Goal: Transaction & Acquisition: Download file/media

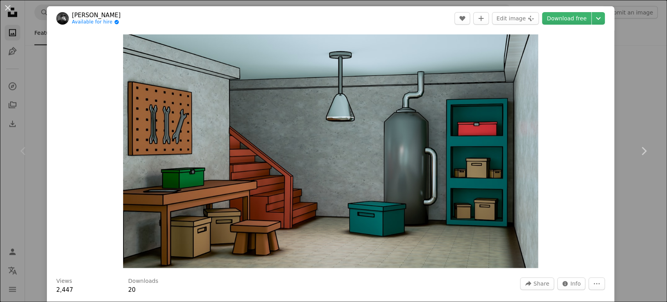
scroll to position [9036, 0]
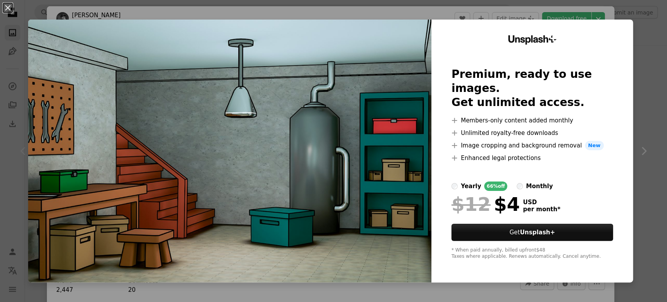
click at [632, 38] on div "An X shape Unsplash+ Premium, ready to use images. Get unlimited access. A plus…" at bounding box center [333, 151] width 667 height 302
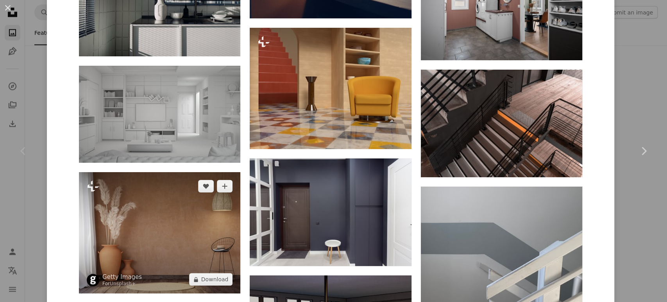
scroll to position [1173, 0]
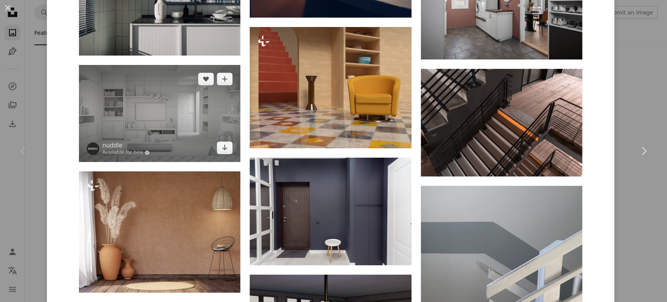
click at [145, 109] on img at bounding box center [159, 113] width 161 height 97
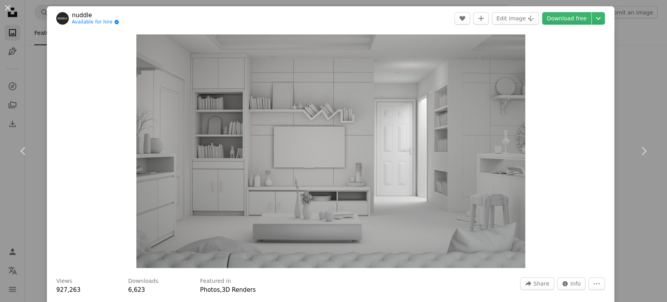
click at [37, 49] on div "An X shape Chevron left Chevron right nuddle Available for hire A checkmark ins…" at bounding box center [333, 151] width 667 height 302
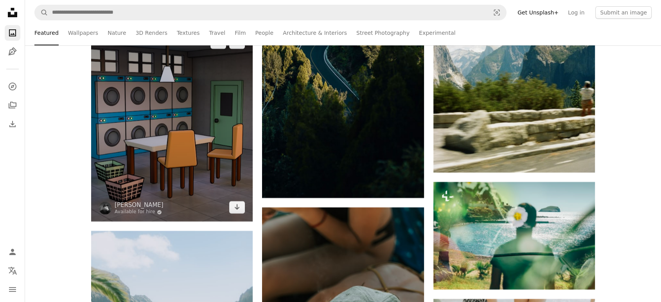
click at [153, 134] on img at bounding box center [171, 125] width 161 height 193
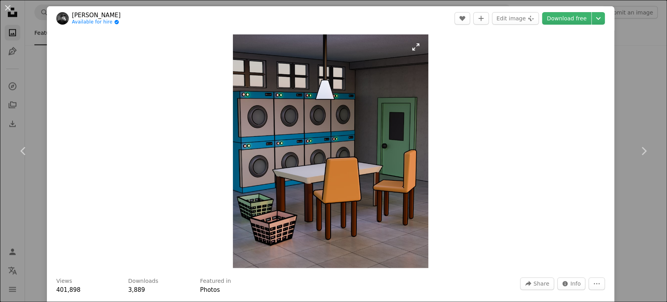
click at [317, 149] on img "Zoom in on this image" at bounding box center [330, 150] width 195 height 233
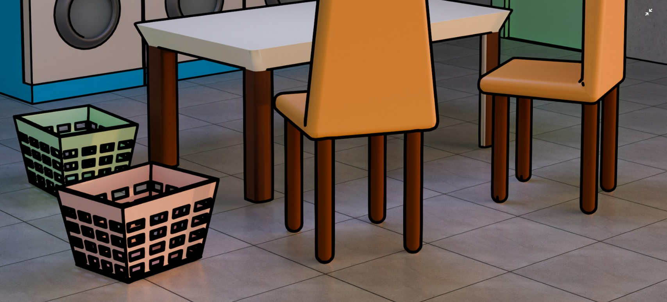
scroll to position [479, 0]
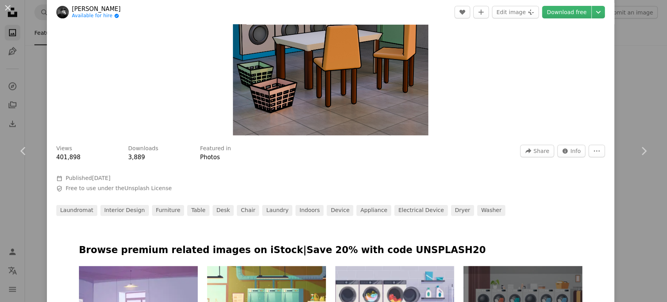
scroll to position [87, 0]
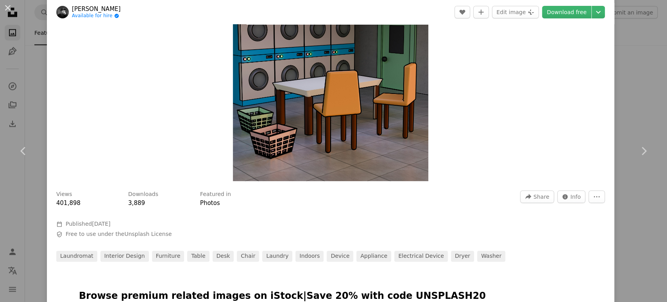
click at [63, 10] on img at bounding box center [62, 12] width 13 height 13
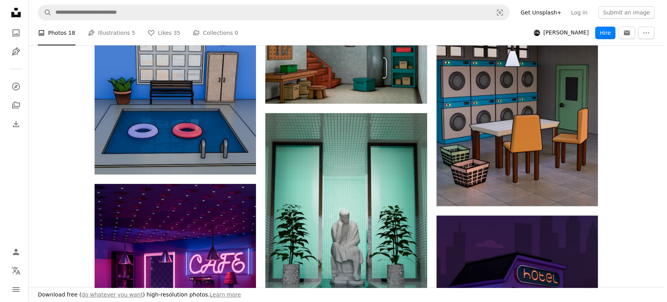
scroll to position [113, 0]
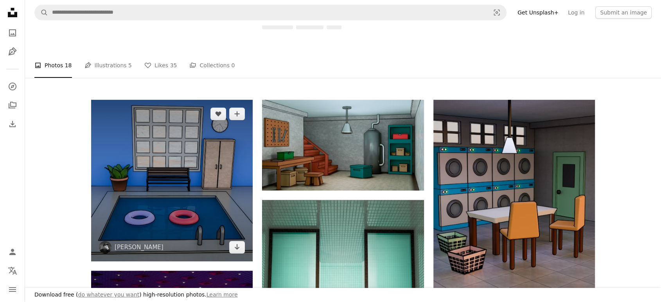
click at [153, 214] on img at bounding box center [171, 180] width 161 height 161
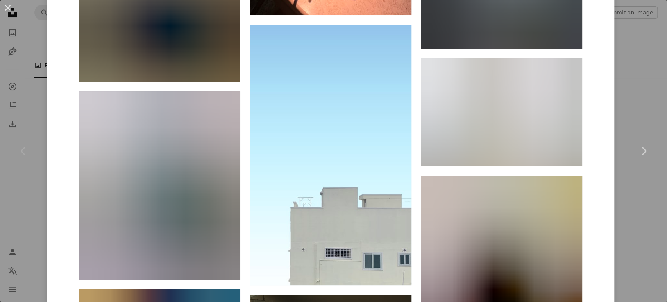
scroll to position [15775, 0]
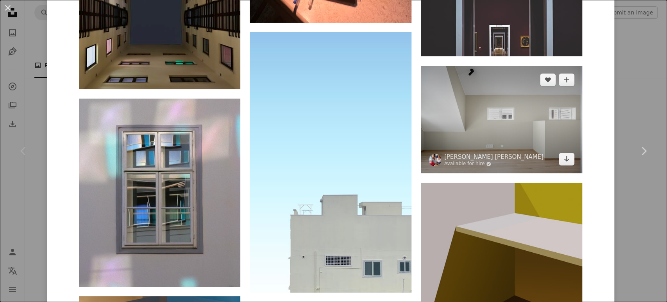
click at [470, 115] on img at bounding box center [501, 120] width 161 height 108
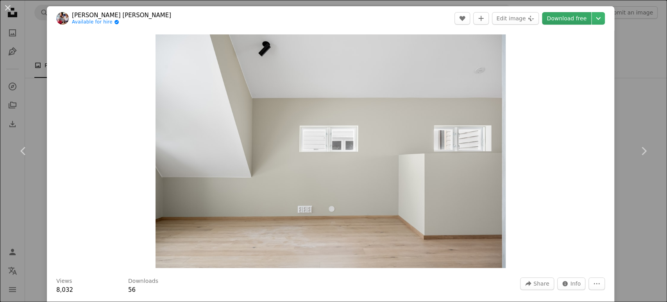
click at [557, 18] on link "Download free" at bounding box center [566, 18] width 49 height 13
